Goal: Task Accomplishment & Management: Complete application form

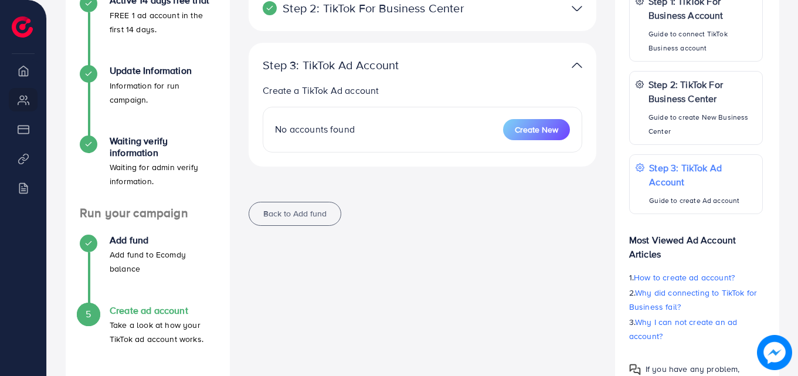
scroll to position [234, 0]
click at [541, 131] on span "Create New" at bounding box center [536, 130] width 43 height 12
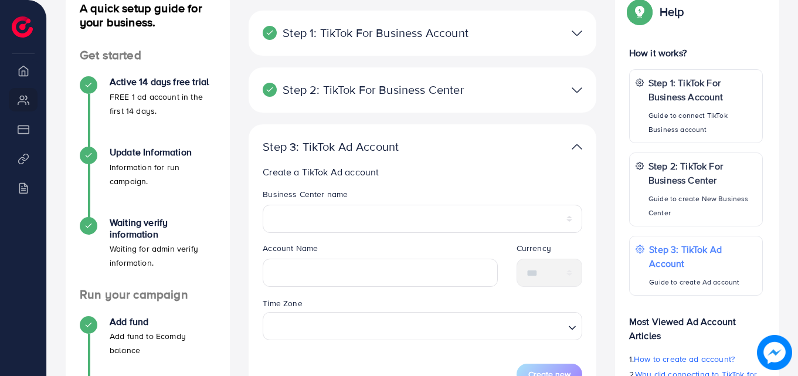
scroll to position [152, 0]
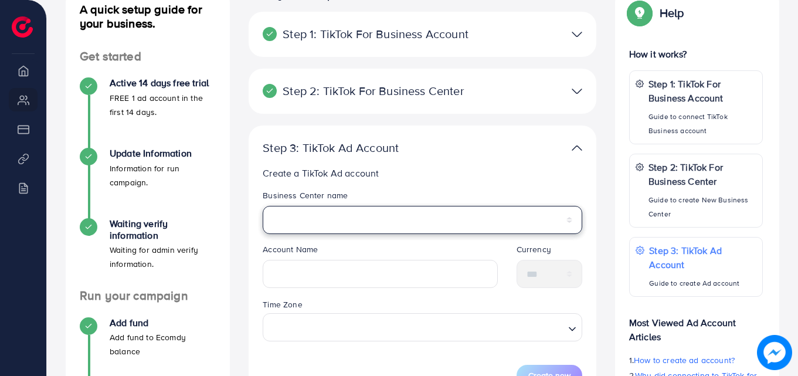
click at [310, 218] on select "**********" at bounding box center [423, 220] width 320 height 28
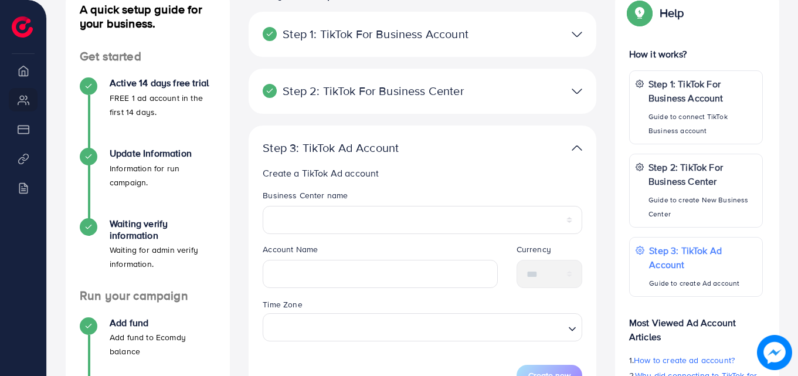
click at [513, 117] on div "Step 2: TikTok For Business Center Business Center is a powerful business manag…" at bounding box center [423, 97] width 348 height 57
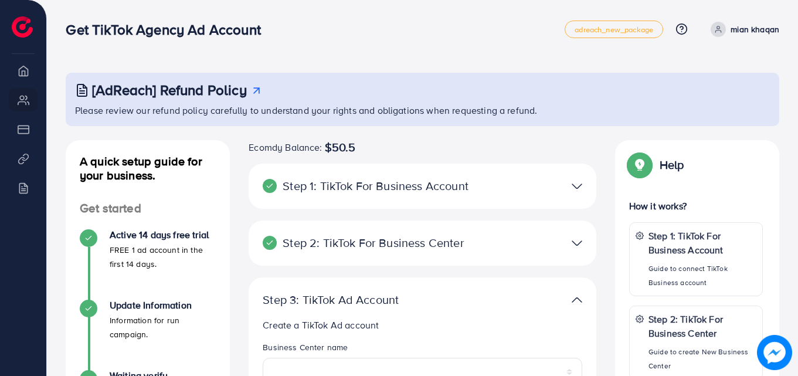
scroll to position [280, 0]
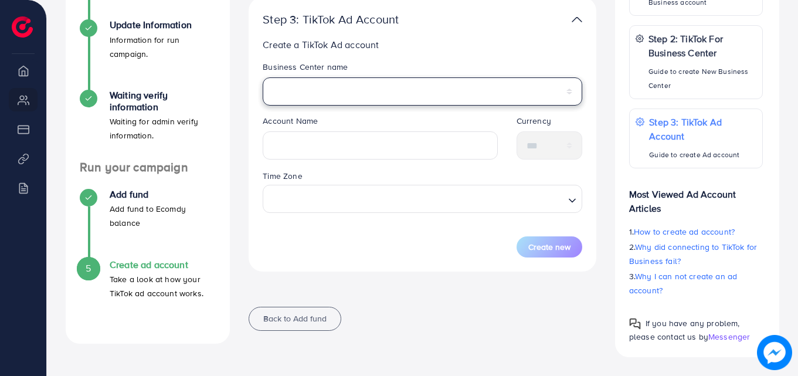
click at [334, 80] on select "**********" at bounding box center [423, 91] width 320 height 28
click at [263, 77] on select "**********" at bounding box center [423, 91] width 320 height 28
click at [330, 86] on select "**********" at bounding box center [423, 91] width 320 height 28
click at [263, 77] on select "**********" at bounding box center [423, 91] width 320 height 28
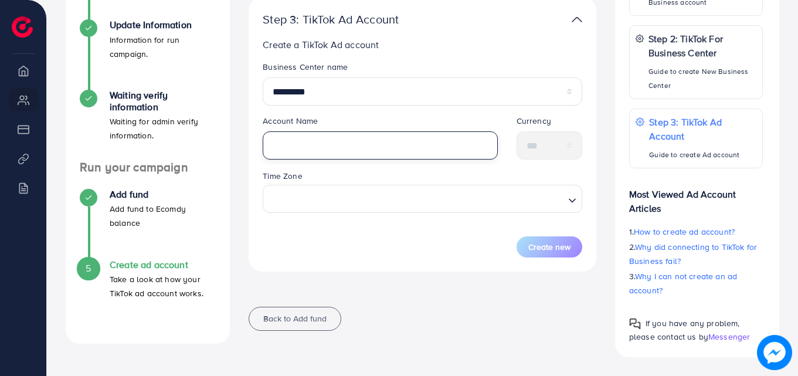
click at [337, 148] on input "text" at bounding box center [380, 145] width 235 height 28
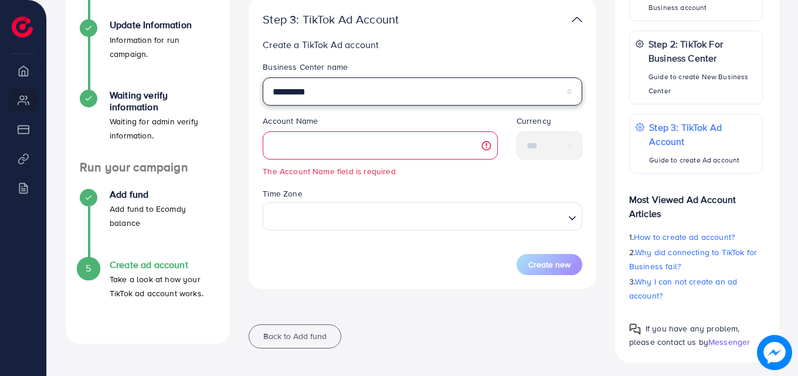
click at [374, 87] on select "**********" at bounding box center [423, 91] width 320 height 28
select select "**********"
click at [263, 77] on select "**********" at bounding box center [423, 91] width 320 height 28
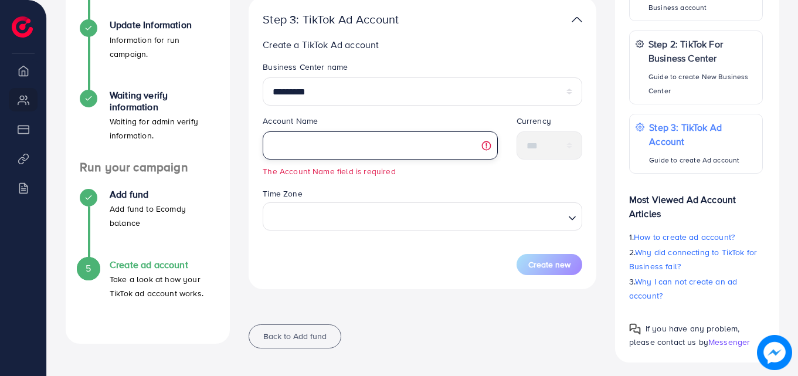
click at [304, 145] on input "text" at bounding box center [380, 145] width 235 height 28
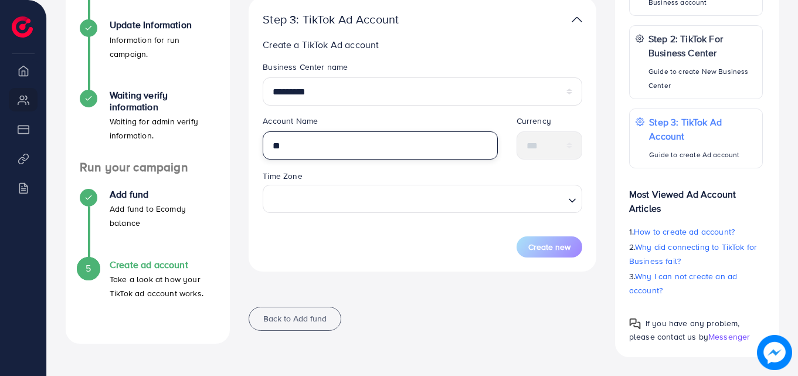
type input "*"
type input "**********"
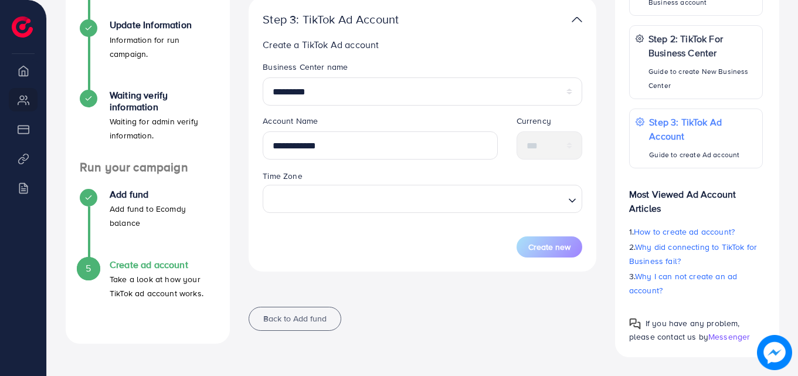
click at [346, 168] on div "**********" at bounding box center [379, 142] width 253 height 54
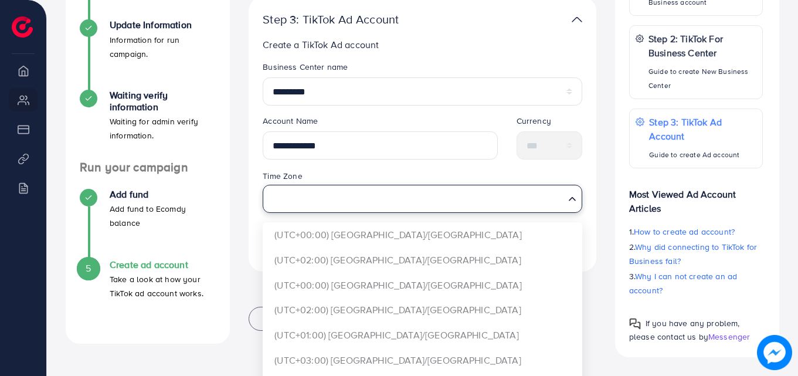
click at [311, 205] on input "Search for option" at bounding box center [416, 199] width 296 height 22
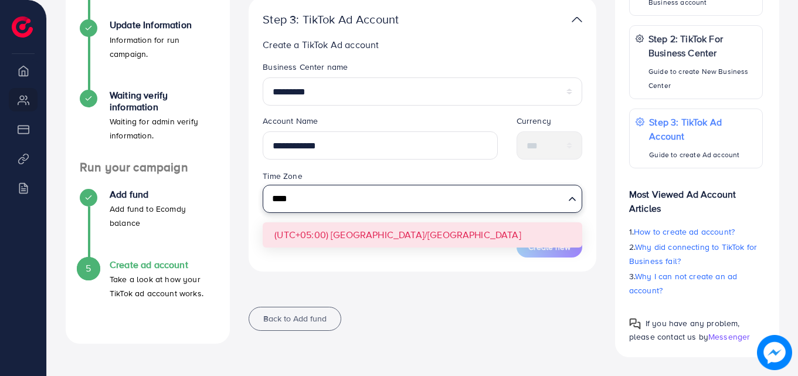
type input "****"
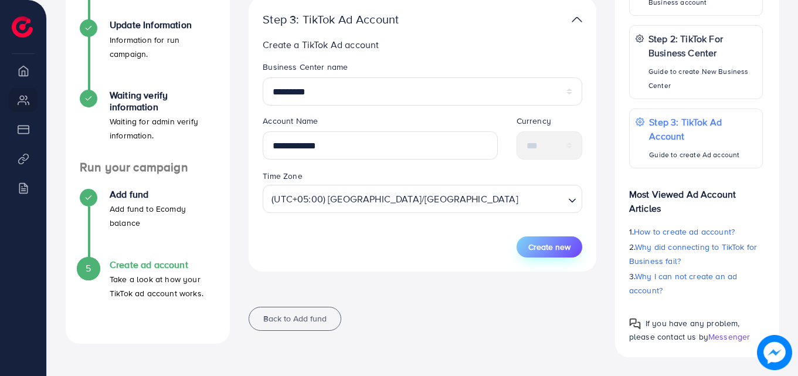
click at [555, 247] on span "Create new" at bounding box center [550, 247] width 42 height 12
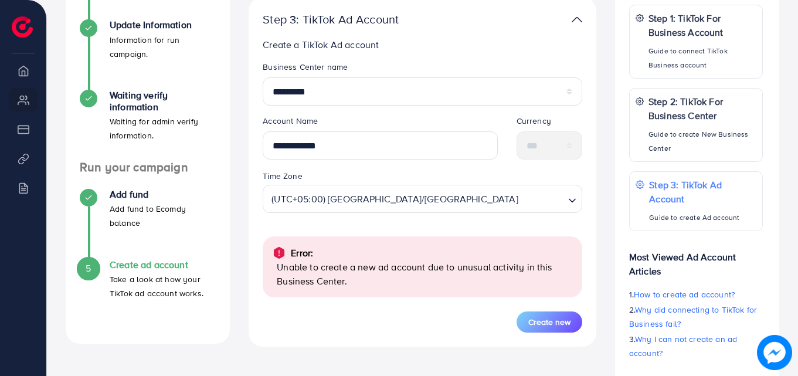
click at [584, 17] on div at bounding box center [535, 19] width 113 height 17
click at [573, 22] on img at bounding box center [577, 19] width 11 height 17
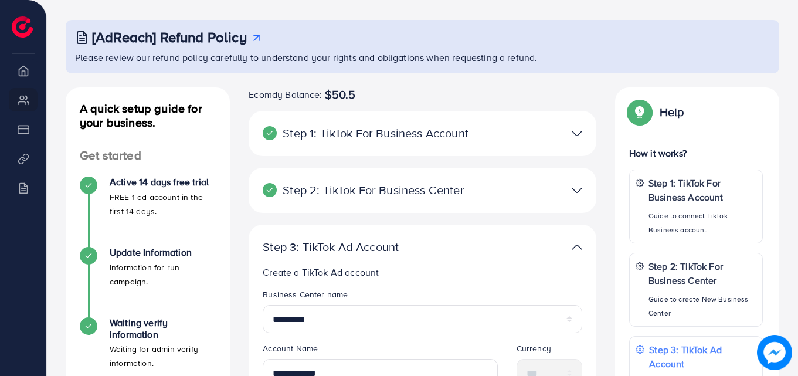
scroll to position [39, 0]
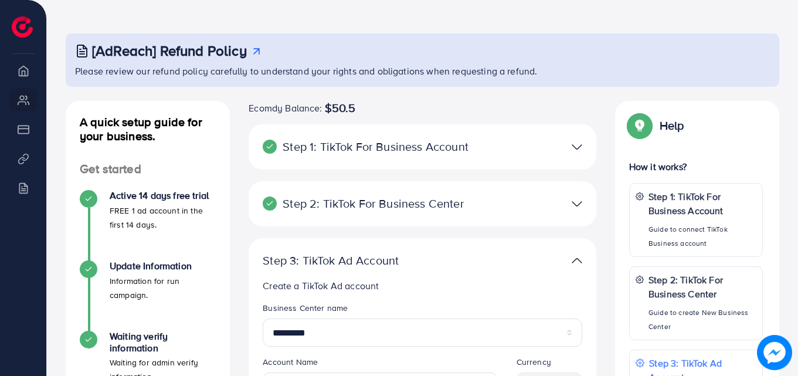
click at [578, 197] on img at bounding box center [577, 203] width 11 height 17
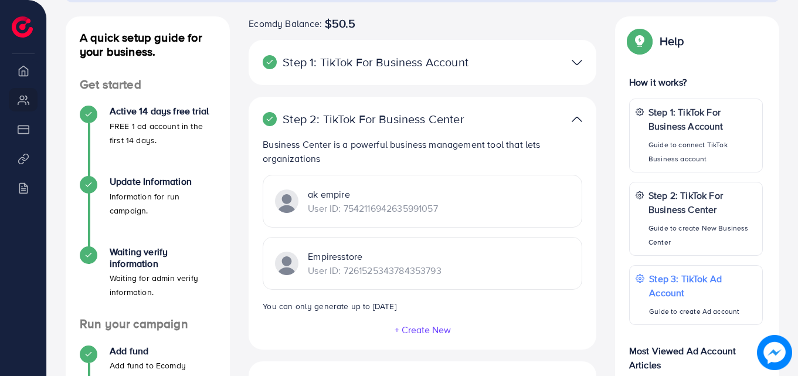
scroll to position [188, 0]
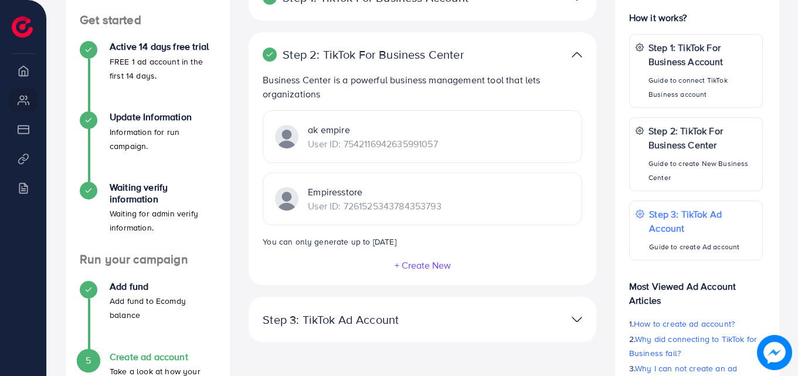
click at [580, 249] on div "Business Center is a powerful business management tool that lets organizations …" at bounding box center [423, 172] width 320 height 198
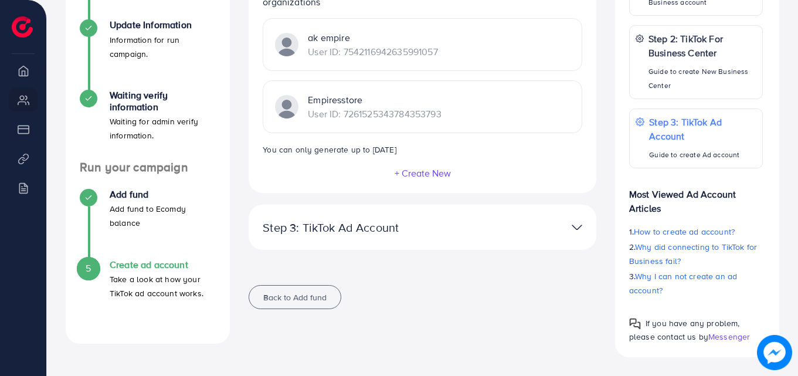
scroll to position [0, 0]
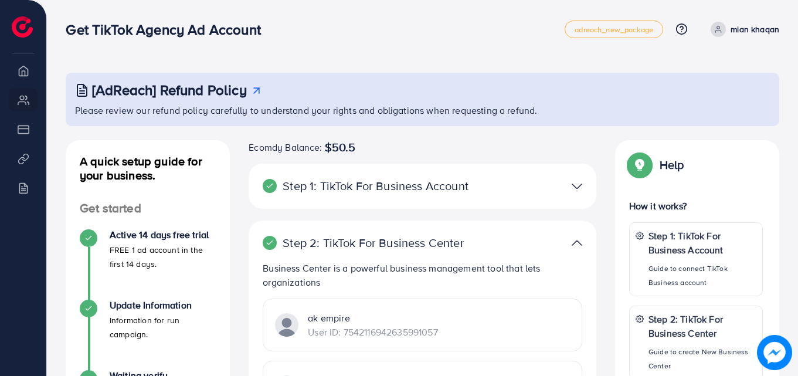
drag, startPoint x: 801, startPoint y: 36, endPoint x: 394, endPoint y: 151, distance: 422.9
click at [394, 151] on div "Ecomdy Balance: $50.5" at bounding box center [423, 147] width 348 height 14
click at [763, 31] on p "mian khaqan" at bounding box center [755, 29] width 49 height 14
click at [429, 40] on div "Get TikTok Agency Ad Account adreach_new_package Help Center Contact Support Pl…" at bounding box center [423, 29] width 714 height 33
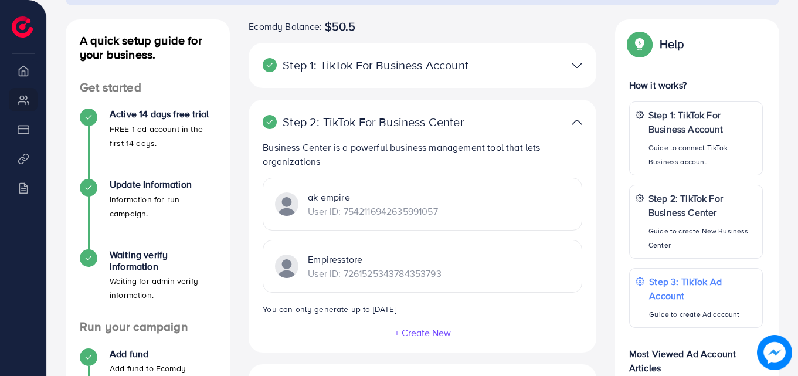
scroll to position [151, 0]
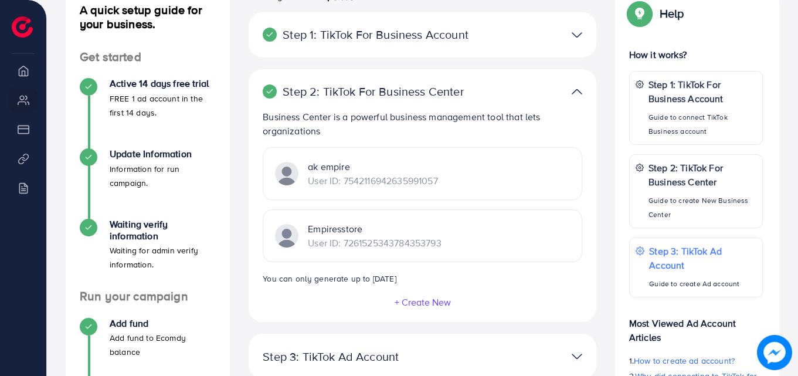
click at [571, 42] on div at bounding box center [535, 34] width 113 height 17
click at [575, 39] on img at bounding box center [577, 34] width 11 height 17
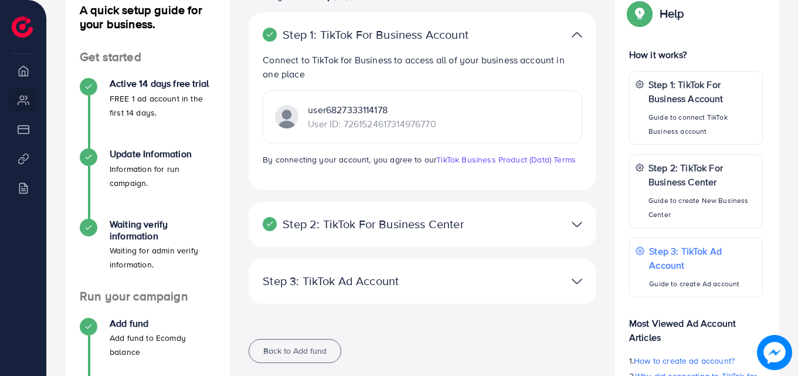
click at [428, 126] on p "User ID: 7261524617314976770" at bounding box center [372, 124] width 128 height 14
click at [315, 127] on p "User ID: 7261524617314976770" at bounding box center [372, 124] width 128 height 14
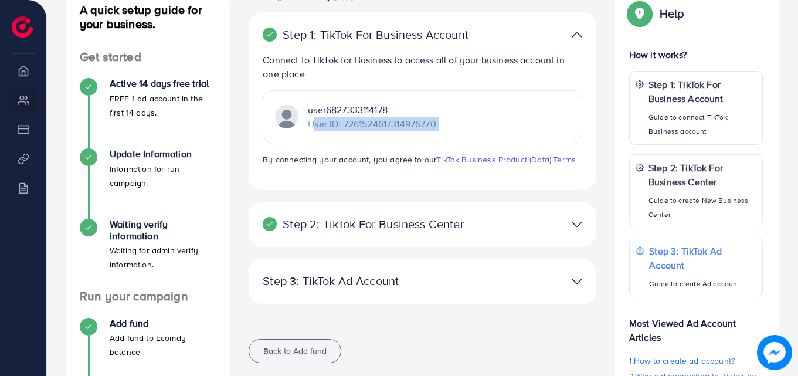
copy div "User ID: 7261524617314976770"
click at [576, 219] on img at bounding box center [577, 224] width 11 height 17
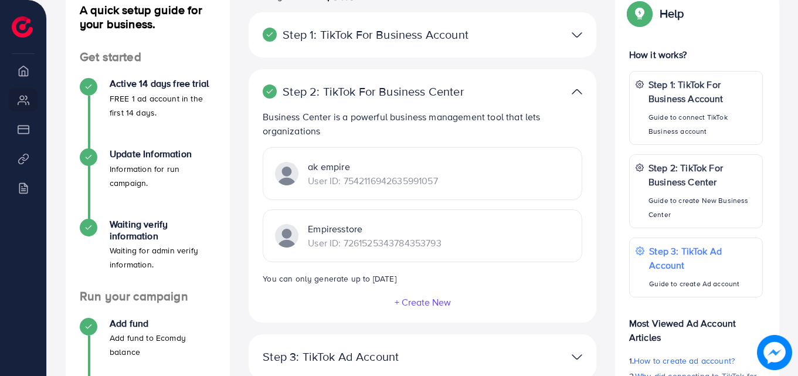
click at [576, 219] on div "Step 2: TikTok For Business Center Business Center is a powerful business manag…" at bounding box center [423, 195] width 348 height 253
click at [312, 181] on p "User ID: 7542116942635991057" at bounding box center [373, 181] width 130 height 14
copy p "User ID: 7542116942635991057"
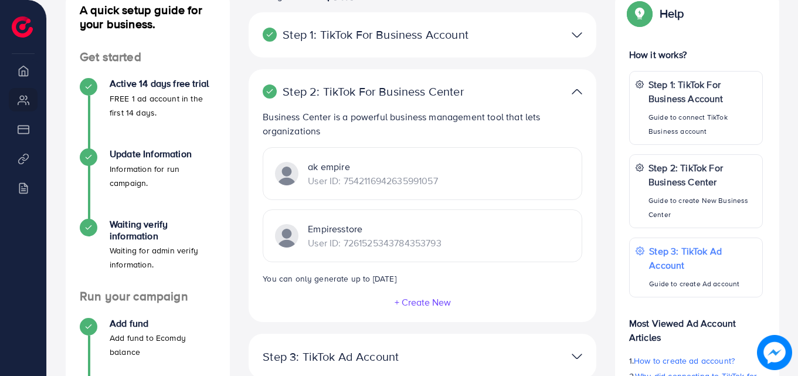
click at [310, 242] on p "User ID: 7261525343784353793" at bounding box center [374, 243] width 133 height 14
copy p "User ID: 7261525343784353793"
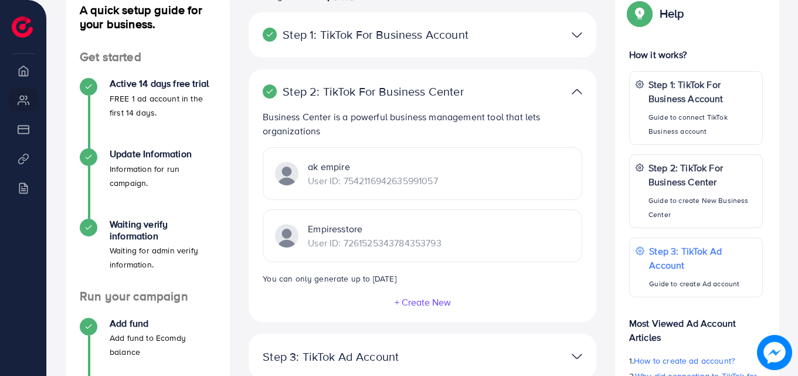
click at [573, 287] on div "Business Center is a powerful business management tool that lets organizations …" at bounding box center [423, 209] width 320 height 198
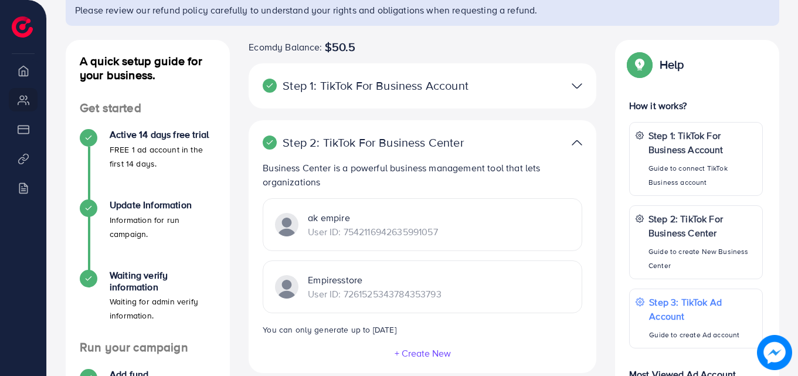
scroll to position [104, 0]
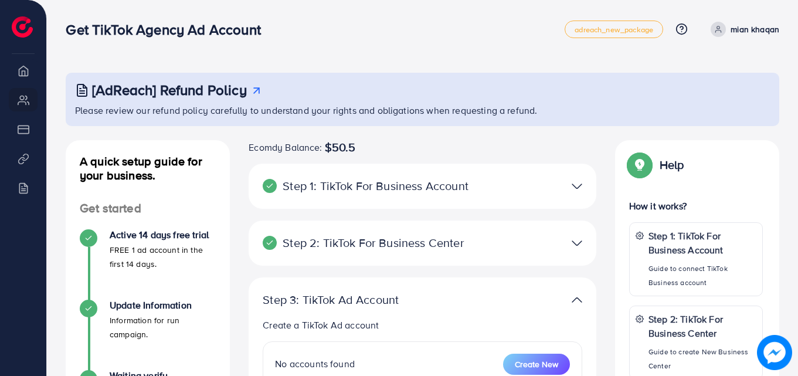
click at [163, 241] on h4 "Active 14 days free trial" at bounding box center [163, 234] width 106 height 11
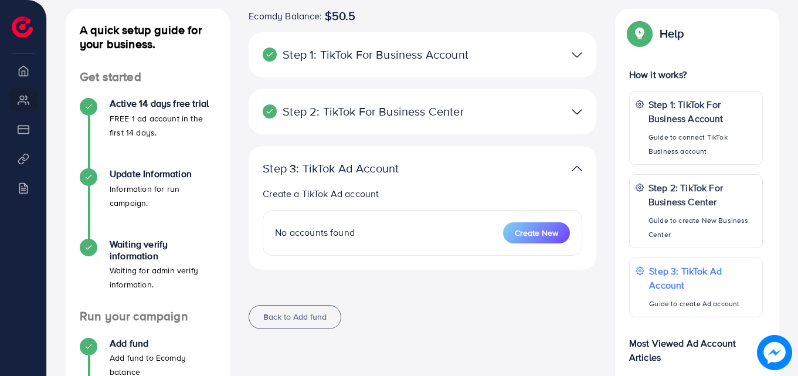
scroll to position [132, 0]
click at [142, 175] on h4 "Update Information" at bounding box center [163, 173] width 106 height 11
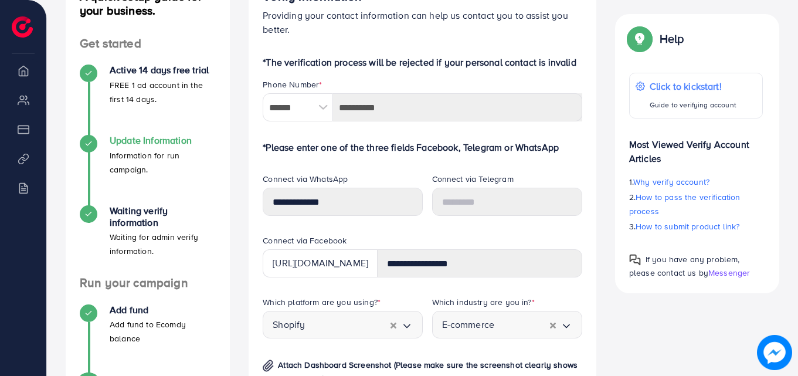
scroll to position [165, 0]
click at [134, 218] on h4 "Waiting verify information" at bounding box center [163, 216] width 106 height 22
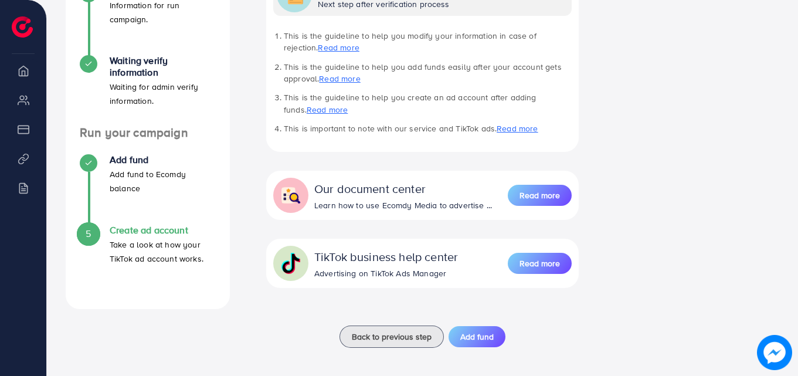
scroll to position [320, 0]
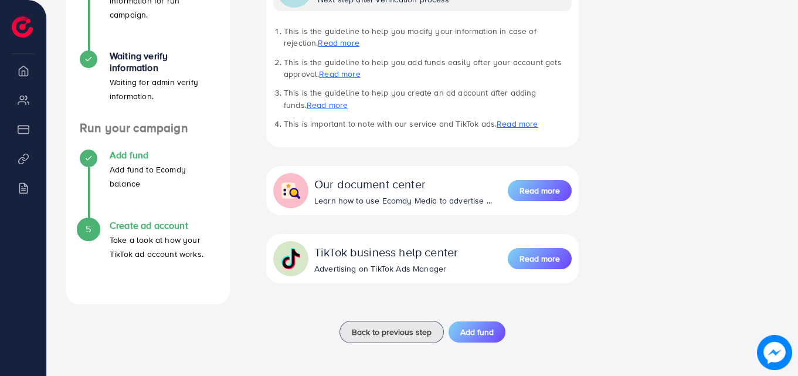
click at [124, 150] on h4 "Add fund" at bounding box center [163, 155] width 106 height 11
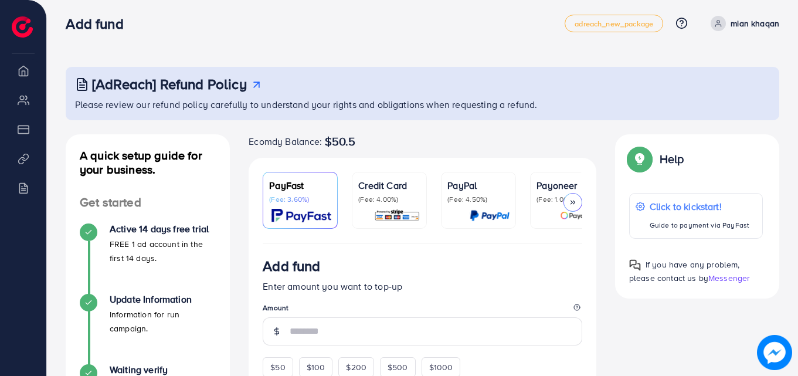
scroll to position [418, 0]
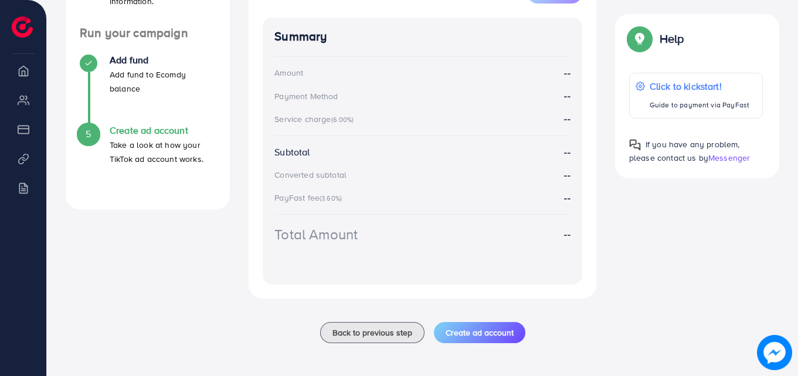
click at [136, 125] on h4 "Create ad account" at bounding box center [163, 130] width 106 height 11
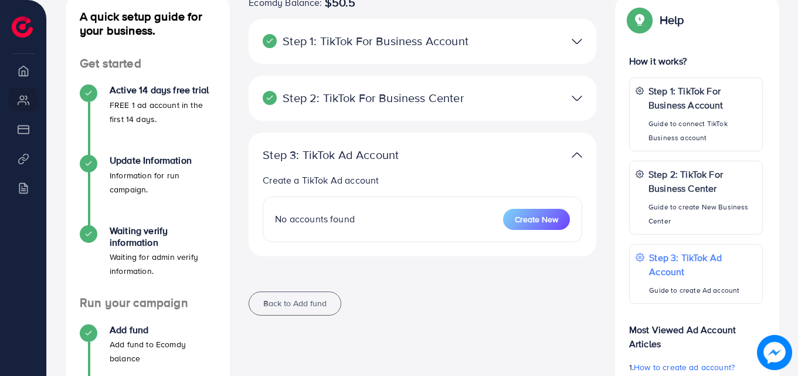
scroll to position [144, 0]
